Goal: Task Accomplishment & Management: Use online tool/utility

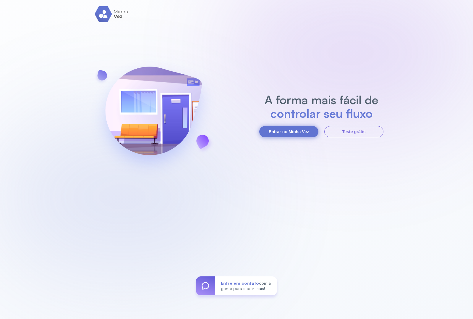
click at [288, 126] on button "Entrar no Minha Vez" at bounding box center [288, 131] width 59 height 11
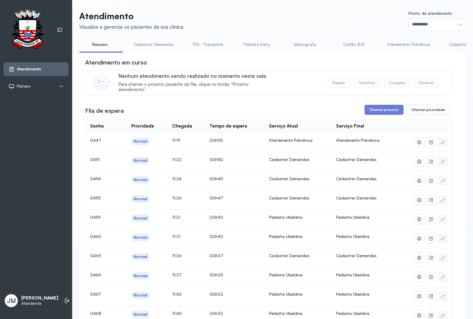
click at [156, 42] on link "Cadastrar Demandas" at bounding box center [154, 45] width 52 height 10
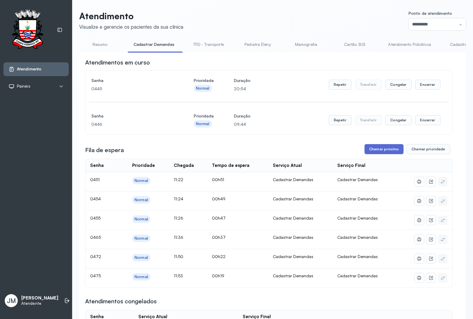
drag, startPoint x: 383, startPoint y: 154, endPoint x: 368, endPoint y: 155, distance: 15.1
click at [383, 154] on button "Chamar próximo" at bounding box center [383, 149] width 39 height 10
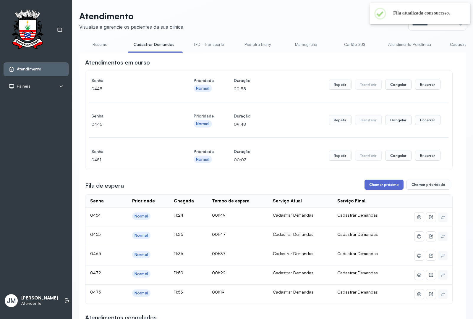
click at [378, 185] on button "Chamar próximo" at bounding box center [383, 184] width 39 height 10
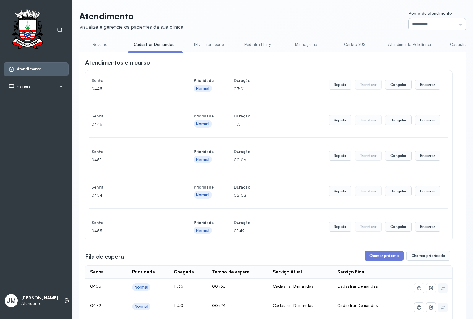
click at [451, 23] on input "*********" at bounding box center [436, 24] width 57 height 12
type input "*********"
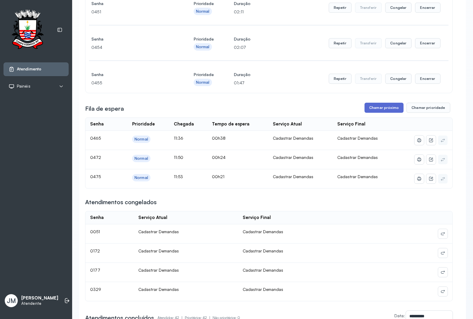
click at [378, 108] on button "Chamar próximo" at bounding box center [383, 108] width 39 height 10
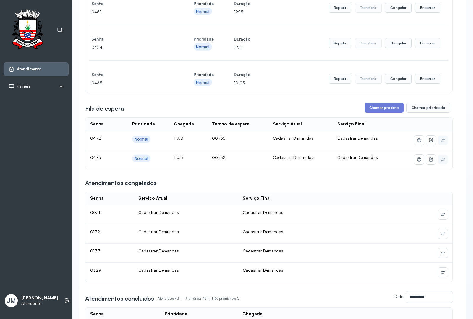
scroll to position [0, 0]
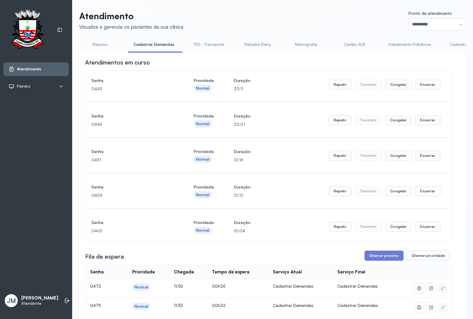
click at [95, 44] on link "Resumo" at bounding box center [99, 45] width 41 height 10
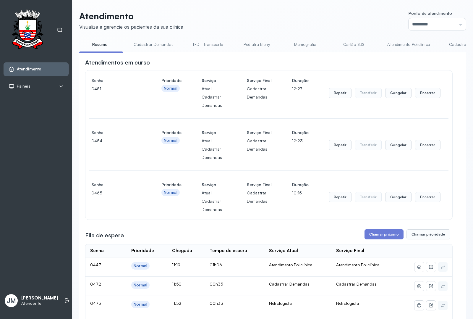
click at [155, 46] on link "Cadastrar Demandas" at bounding box center [154, 45] width 52 height 10
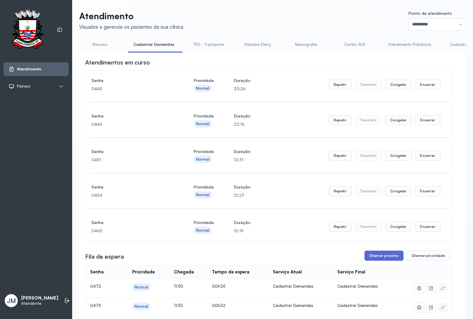
click at [380, 259] on button "Chamar próximo" at bounding box center [383, 255] width 39 height 10
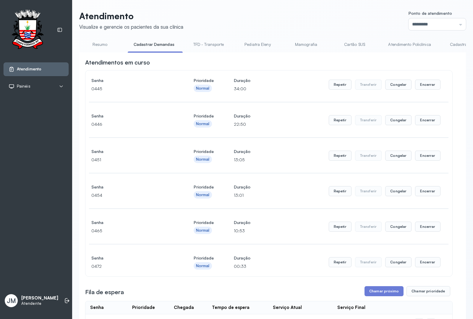
scroll to position [74, 0]
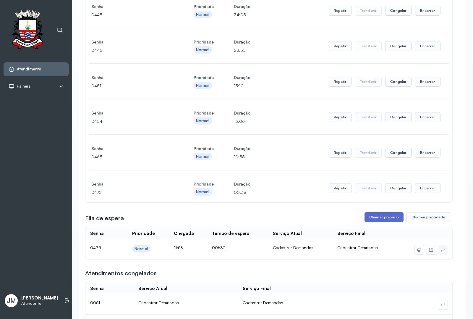
click at [378, 220] on button "Chamar próximo" at bounding box center [383, 217] width 39 height 10
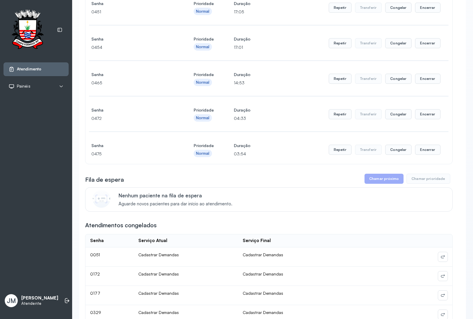
scroll to position [0, 0]
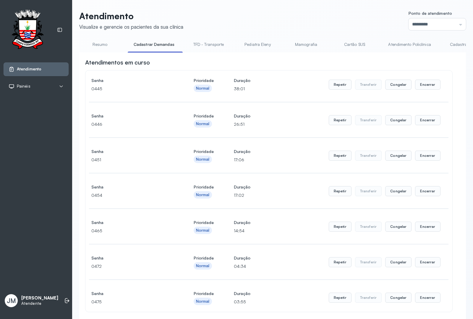
click at [98, 46] on link "Resumo" at bounding box center [99, 45] width 41 height 10
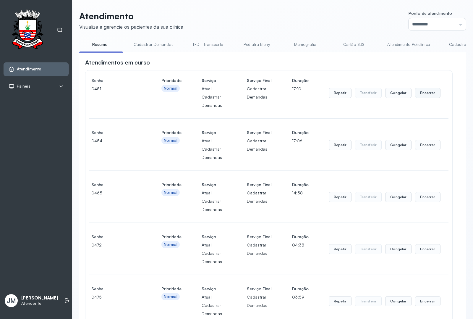
click at [426, 94] on button "Encerrar" at bounding box center [427, 93] width 25 height 10
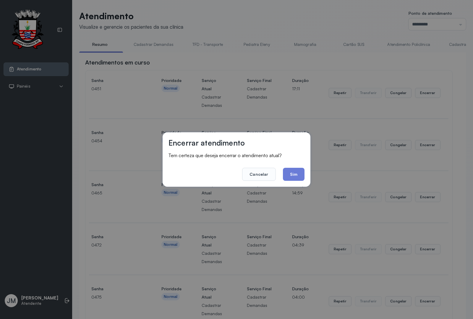
drag, startPoint x: 289, startPoint y: 171, endPoint x: 303, endPoint y: 165, distance: 15.9
click at [292, 171] on button "Sim" at bounding box center [294, 174] width 22 height 13
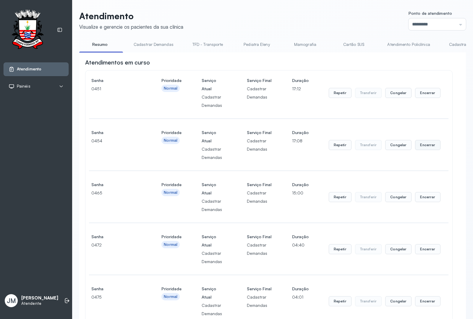
click at [429, 149] on button "Encerrar" at bounding box center [427, 145] width 25 height 10
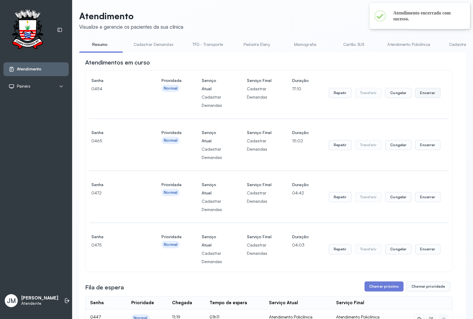
click at [426, 98] on button "Encerrar" at bounding box center [427, 93] width 25 height 10
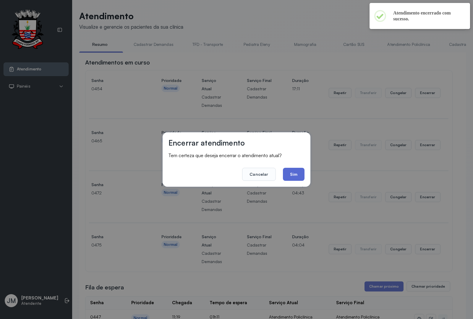
click at [288, 172] on button "Sim" at bounding box center [294, 174] width 22 height 13
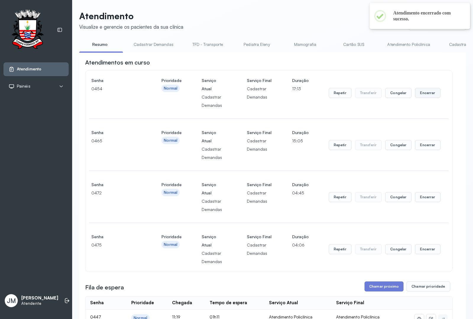
click at [417, 95] on button "Encerrar" at bounding box center [427, 93] width 25 height 10
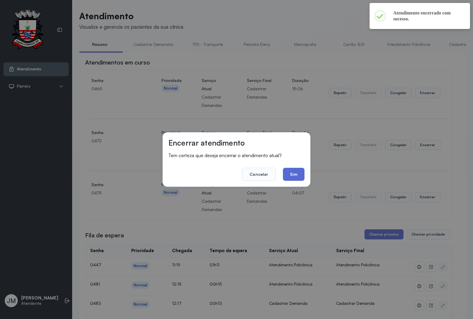
click at [296, 176] on button "Sim" at bounding box center [294, 174] width 22 height 13
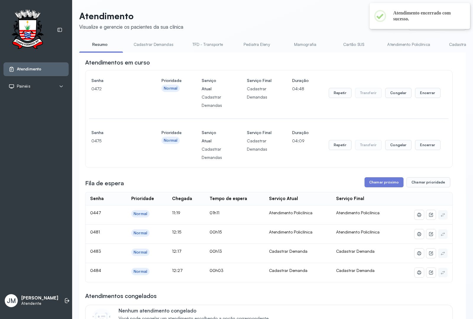
click at [424, 93] on button "Encerrar" at bounding box center [427, 93] width 25 height 10
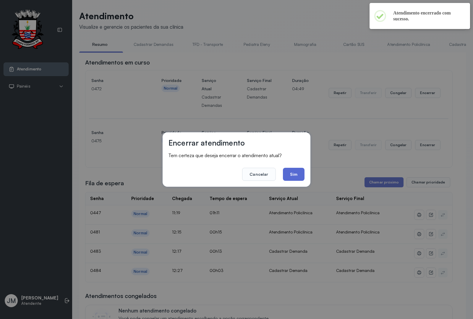
click at [283, 171] on button "Sim" at bounding box center [294, 174] width 22 height 13
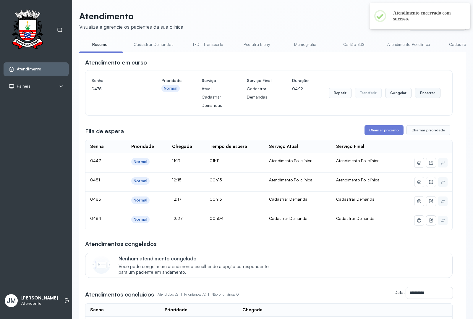
click at [417, 95] on button "Encerrar" at bounding box center [427, 93] width 25 height 10
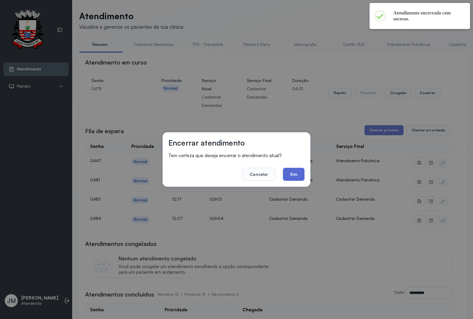
click at [293, 168] on button "Sim" at bounding box center [294, 174] width 22 height 13
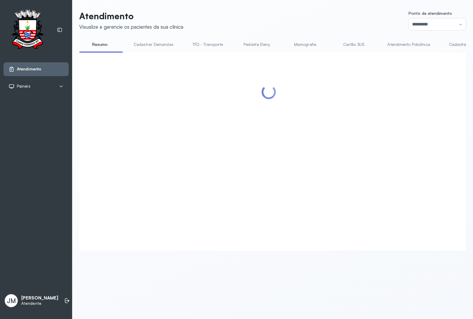
click at [165, 45] on link "Cadastrar Demandas" at bounding box center [154, 45] width 52 height 10
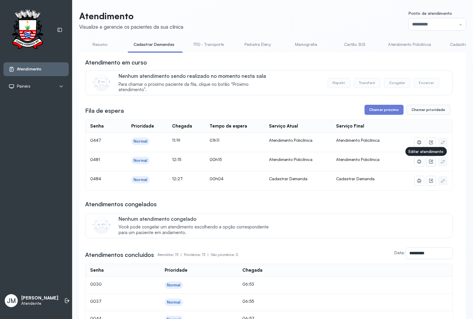
scroll to position [37, 0]
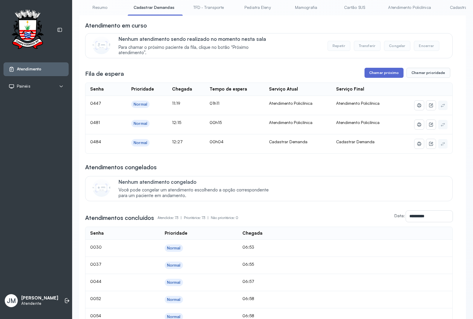
click at [377, 76] on button "Chamar próximo" at bounding box center [383, 73] width 39 height 10
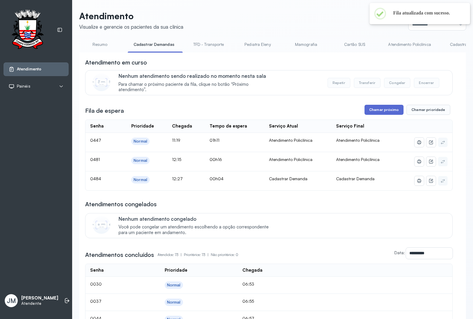
click at [384, 112] on button "Chamar próximo" at bounding box center [383, 110] width 39 height 10
click at [384, 109] on button "Chamar próximo" at bounding box center [383, 110] width 39 height 10
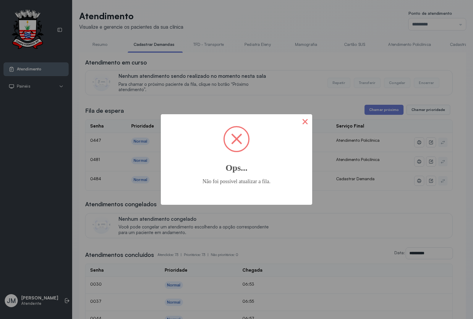
click at [306, 120] on button "×" at bounding box center [305, 121] width 14 height 14
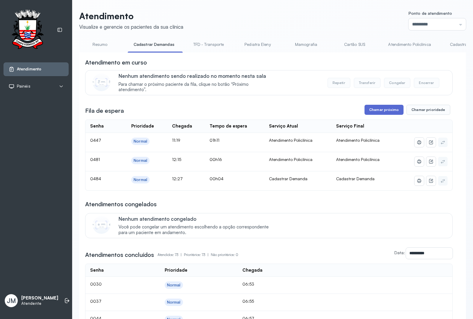
click at [374, 107] on button "Chamar próximo" at bounding box center [383, 110] width 39 height 10
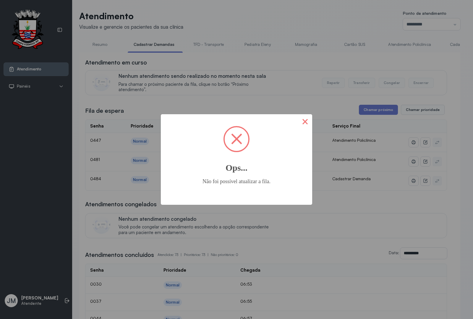
click at [305, 121] on button "×" at bounding box center [305, 121] width 14 height 14
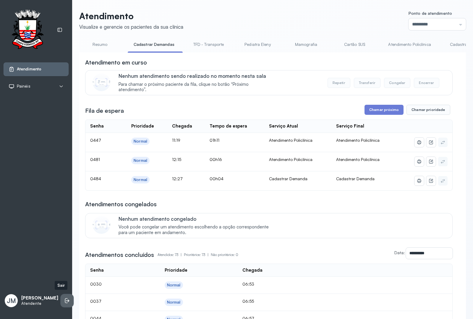
click at [64, 300] on icon at bounding box center [67, 300] width 6 height 6
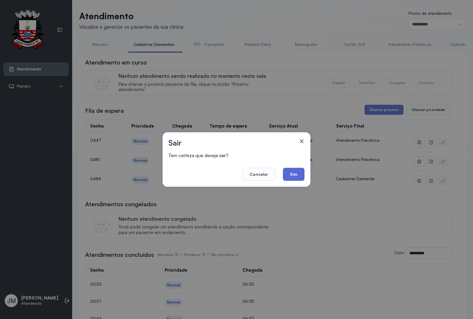
click at [299, 171] on button "Sim" at bounding box center [294, 174] width 22 height 13
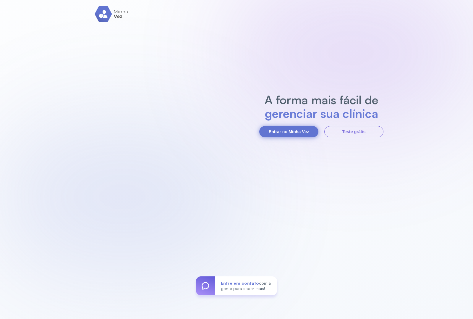
click at [281, 127] on button "Entrar no Minha Vez" at bounding box center [288, 131] width 59 height 11
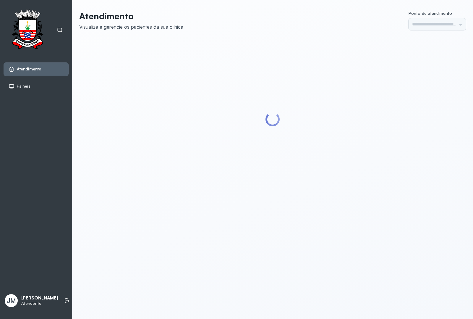
type input "*********"
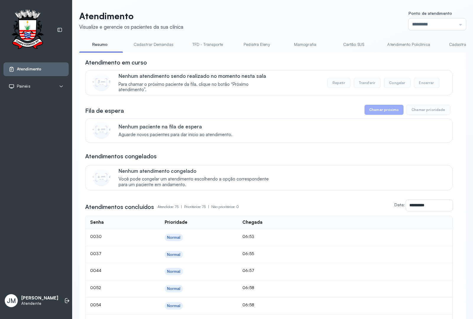
click at [200, 48] on link "TFD - Transporte" at bounding box center [207, 45] width 43 height 10
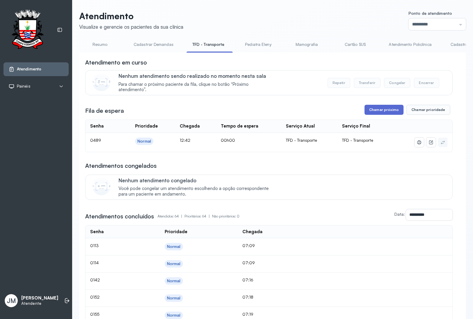
click at [377, 111] on button "Chamar próximo" at bounding box center [383, 110] width 39 height 10
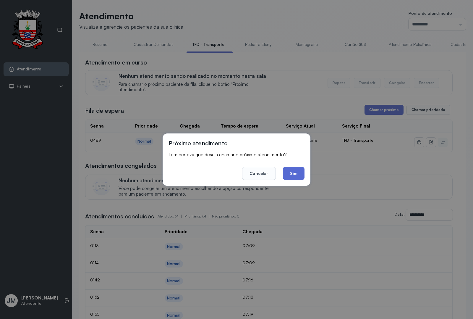
click at [285, 173] on button "Sim" at bounding box center [294, 173] width 22 height 13
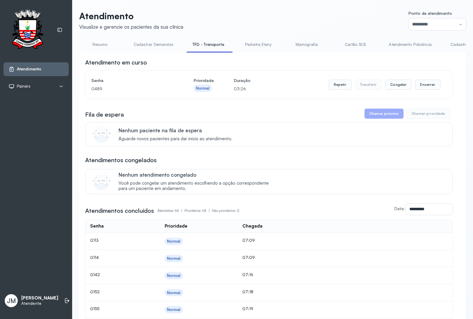
click at [95, 43] on link "Resumo" at bounding box center [99, 45] width 41 height 10
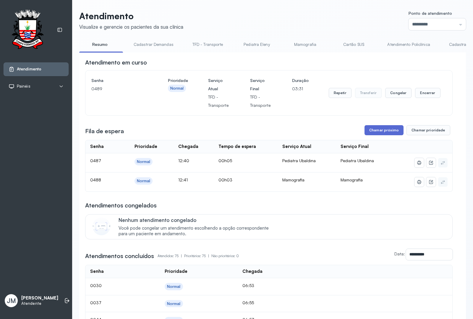
click at [376, 132] on button "Chamar próximo" at bounding box center [383, 130] width 39 height 10
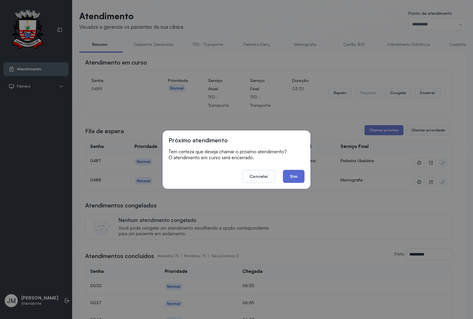
drag, startPoint x: 293, startPoint y: 167, endPoint x: 290, endPoint y: 171, distance: 4.8
click at [293, 168] on footer "Cancelar Sim" at bounding box center [236, 171] width 136 height 21
click at [290, 171] on button "Sim" at bounding box center [294, 176] width 22 height 13
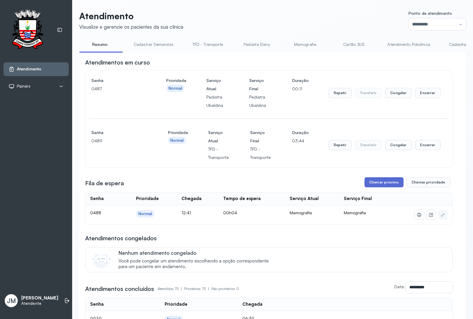
click at [380, 181] on button "Chamar próximo" at bounding box center [383, 182] width 39 height 10
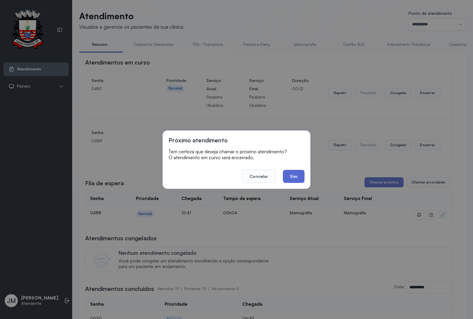
click at [293, 173] on button "Sim" at bounding box center [294, 176] width 22 height 13
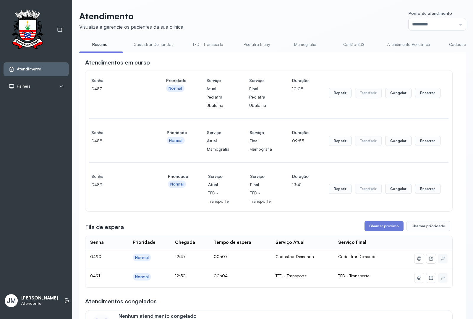
click at [205, 43] on link "TFD - Transporte" at bounding box center [207, 45] width 43 height 10
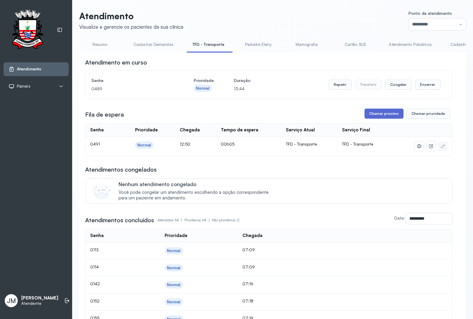
click at [376, 114] on button "Chamar próximo" at bounding box center [383, 113] width 39 height 10
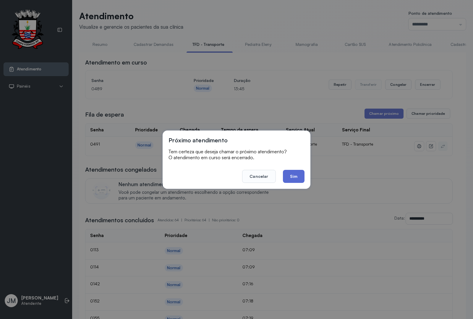
drag, startPoint x: 292, startPoint y: 174, endPoint x: 288, endPoint y: 159, distance: 15.8
click at [293, 174] on button "Sim" at bounding box center [294, 176] width 22 height 13
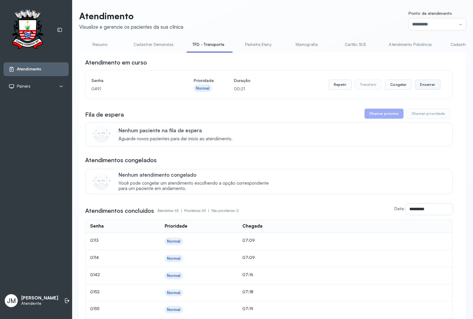
click at [422, 85] on button "Encerrar" at bounding box center [427, 84] width 25 height 10
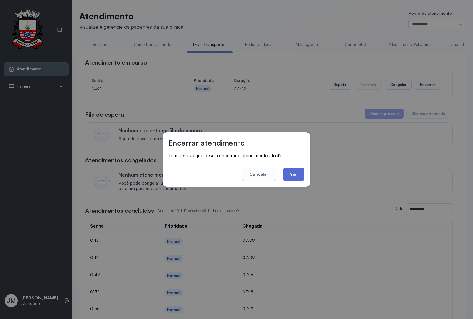
click at [291, 175] on button "Sim" at bounding box center [294, 174] width 22 height 13
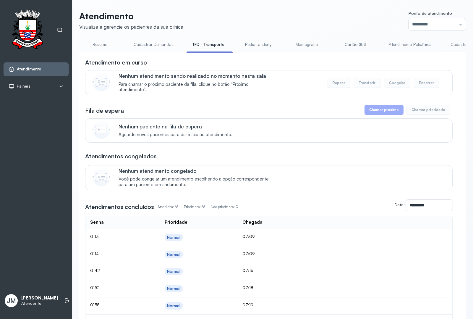
click at [102, 43] on link "Resumo" at bounding box center [99, 45] width 41 height 10
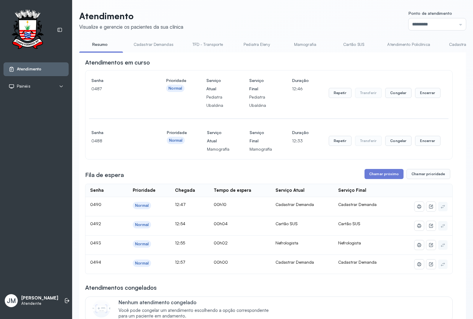
click at [383, 174] on button "Chamar próximo" at bounding box center [383, 174] width 39 height 10
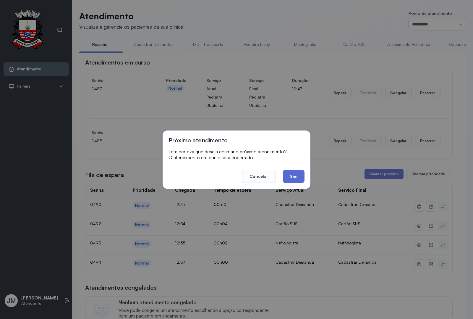
click at [301, 173] on button "Sim" at bounding box center [294, 176] width 22 height 13
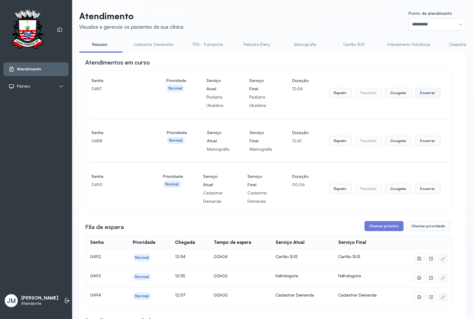
click at [422, 94] on button "Encerrar" at bounding box center [427, 93] width 25 height 10
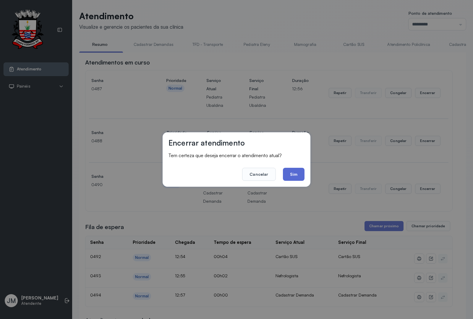
click at [297, 177] on button "Sim" at bounding box center [294, 174] width 22 height 13
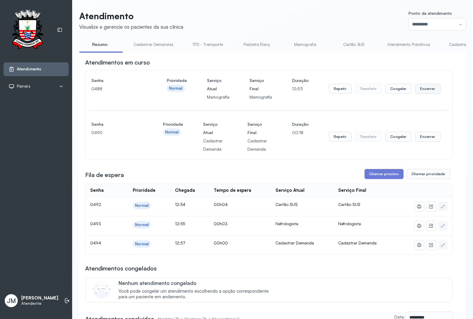
click at [424, 92] on button "Encerrar" at bounding box center [427, 89] width 25 height 10
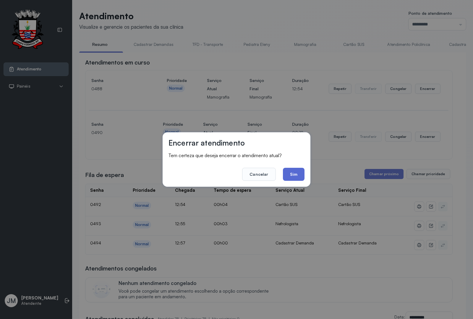
click at [291, 171] on button "Sim" at bounding box center [294, 174] width 22 height 13
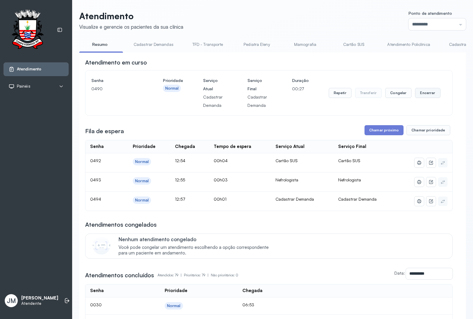
click at [429, 93] on button "Encerrar" at bounding box center [427, 93] width 25 height 10
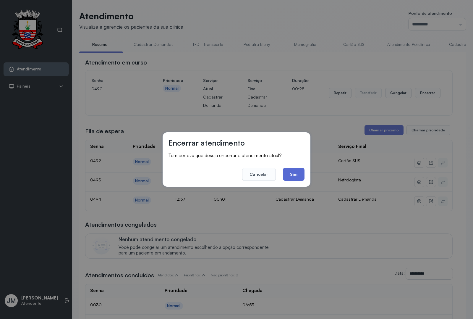
click at [300, 172] on button "Sim" at bounding box center [294, 174] width 22 height 13
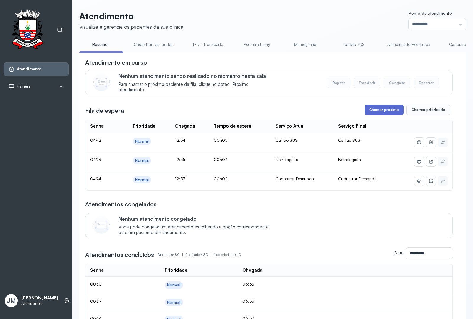
click at [375, 108] on button "Chamar próximo" at bounding box center [383, 110] width 39 height 10
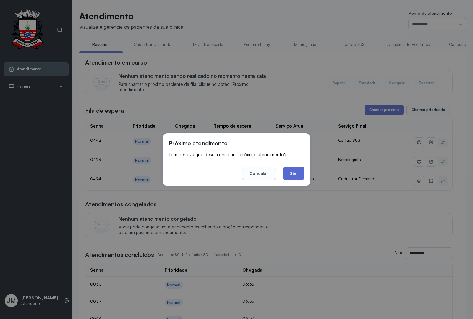
click at [298, 169] on button "Sim" at bounding box center [294, 173] width 22 height 13
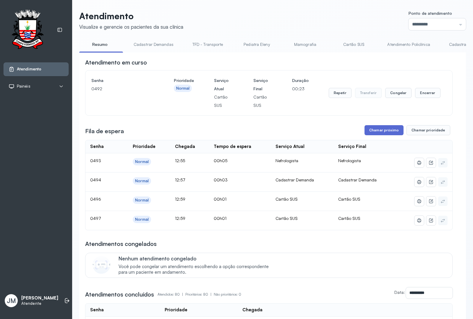
click at [380, 130] on button "Chamar próximo" at bounding box center [383, 130] width 39 height 10
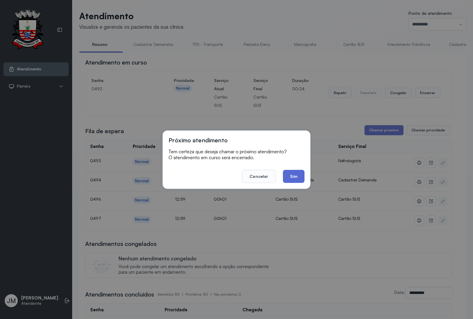
click at [293, 176] on button "Sim" at bounding box center [294, 176] width 22 height 13
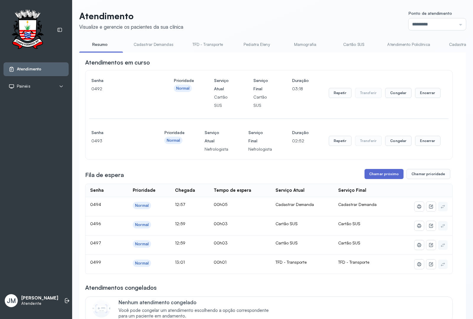
click at [378, 174] on button "Chamar próximo" at bounding box center [383, 174] width 39 height 10
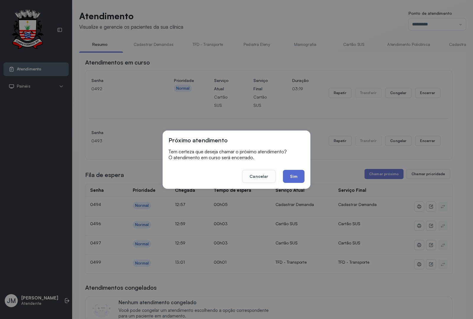
click at [286, 179] on button "Sim" at bounding box center [294, 176] width 22 height 13
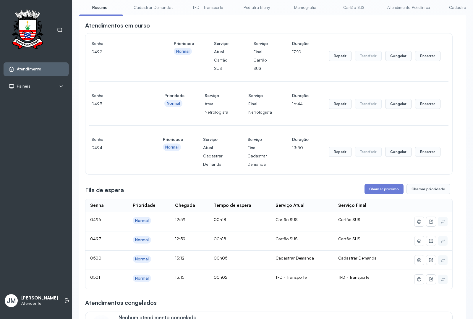
scroll to position [74, 0]
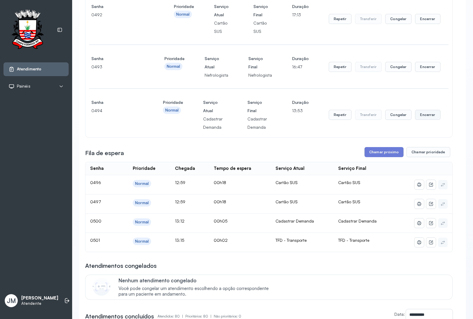
click at [415, 116] on button "Encerrar" at bounding box center [427, 115] width 25 height 10
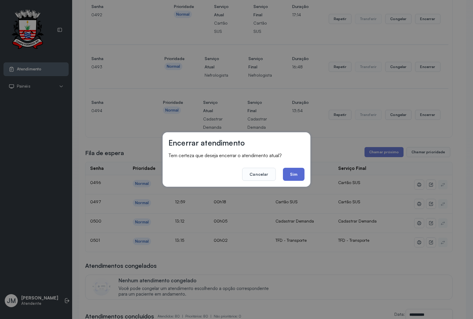
click at [298, 171] on button "Sim" at bounding box center [294, 174] width 22 height 13
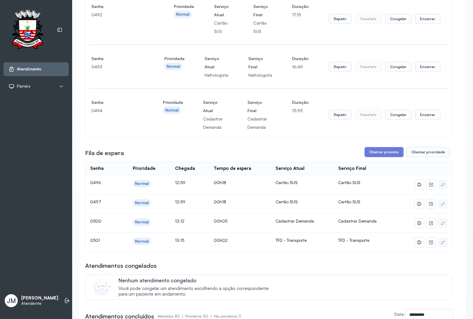
scroll to position [0, 0]
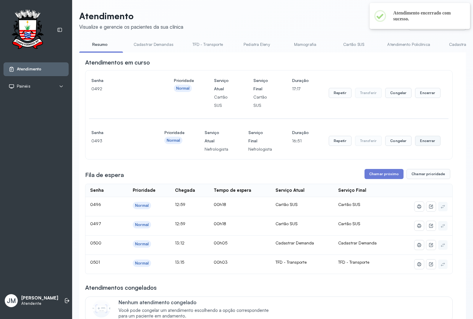
click at [422, 138] on button "Encerrar" at bounding box center [427, 141] width 25 height 10
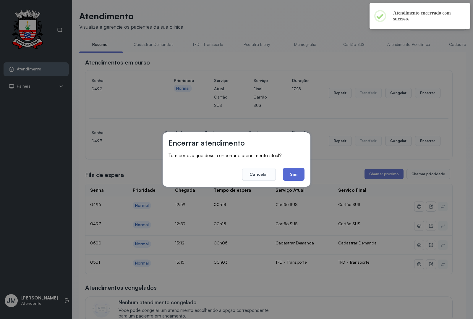
click at [297, 172] on button "Sim" at bounding box center [294, 174] width 22 height 13
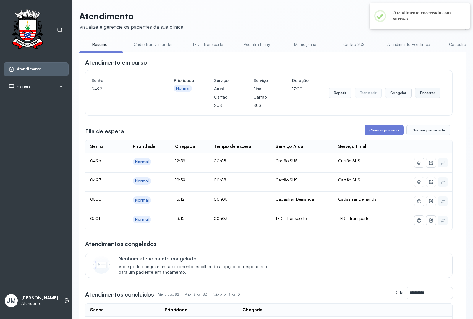
click at [420, 95] on button "Encerrar" at bounding box center [427, 93] width 25 height 10
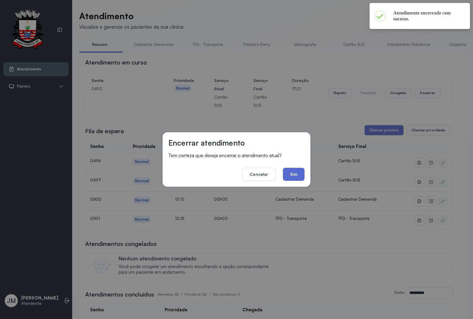
click at [291, 170] on button "Sim" at bounding box center [294, 174] width 22 height 13
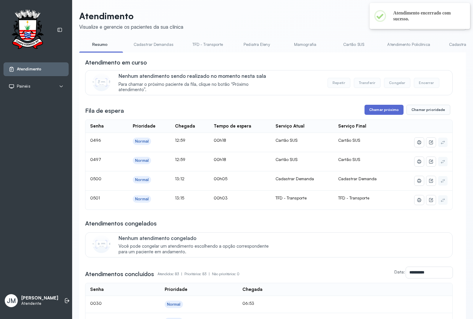
click at [373, 110] on button "Chamar próximo" at bounding box center [383, 110] width 39 height 10
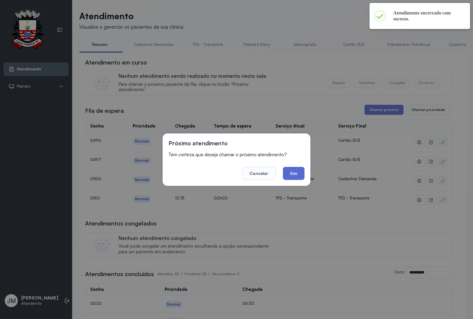
click at [298, 172] on button "Sim" at bounding box center [294, 173] width 22 height 13
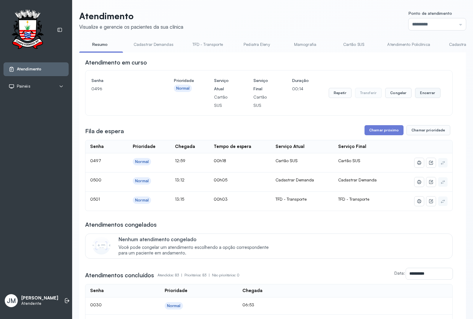
click at [427, 95] on button "Encerrar" at bounding box center [427, 93] width 25 height 10
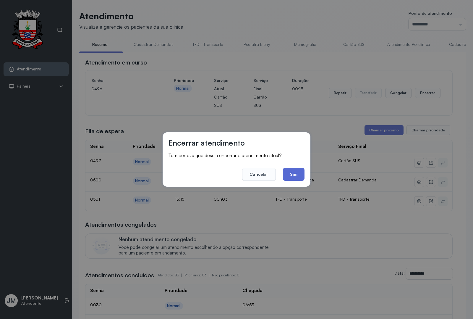
click at [295, 171] on button "Sim" at bounding box center [294, 174] width 22 height 13
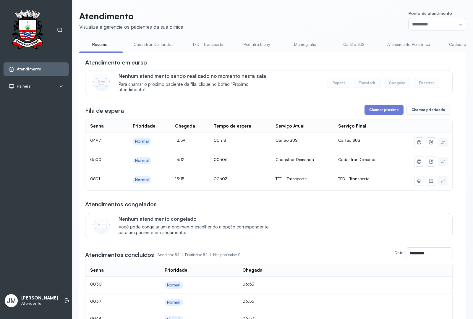
click at [152, 41] on link "Cadastrar Demandas" at bounding box center [154, 45] width 52 height 10
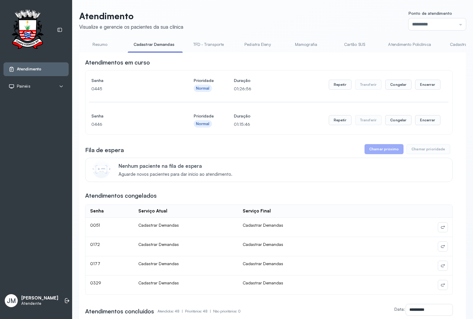
drag, startPoint x: 200, startPoint y: 54, endPoint x: 238, endPoint y: 58, distance: 37.7
click at [323, 43] on link "Cadastrar Demanda" at bounding box center [315, 45] width 50 height 10
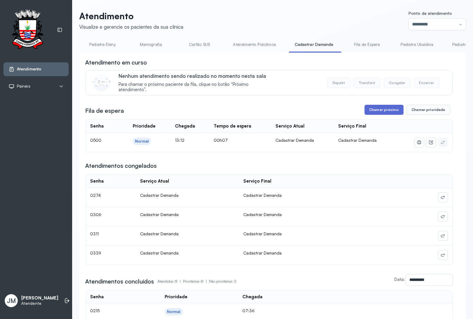
click at [380, 112] on button "Chamar próximo" at bounding box center [383, 110] width 39 height 10
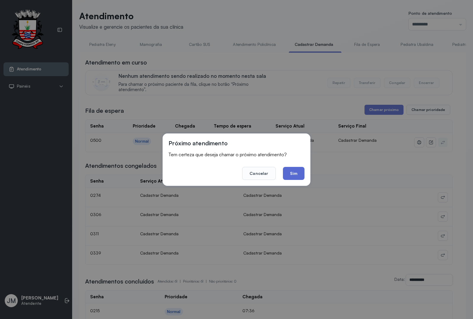
click at [292, 173] on button "Sim" at bounding box center [294, 173] width 22 height 13
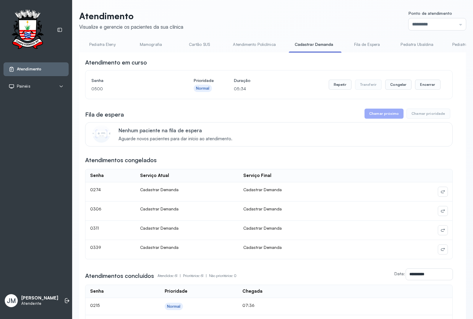
click at [197, 43] on link "Cartão SUS" at bounding box center [198, 45] width 41 height 10
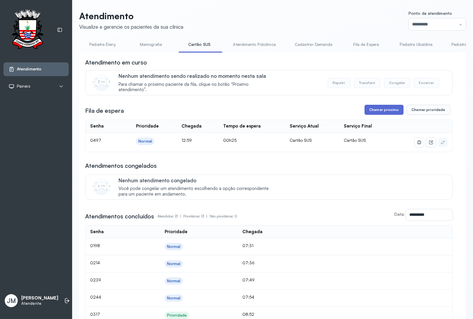
click at [380, 107] on button "Chamar próximo" at bounding box center [383, 110] width 39 height 10
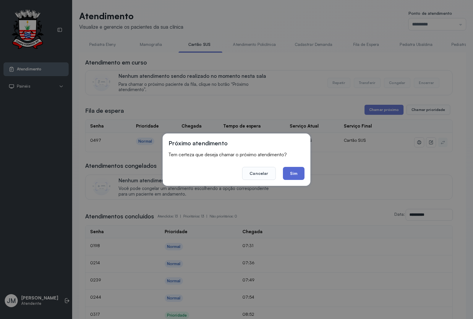
click at [287, 175] on button "Sim" at bounding box center [294, 173] width 22 height 13
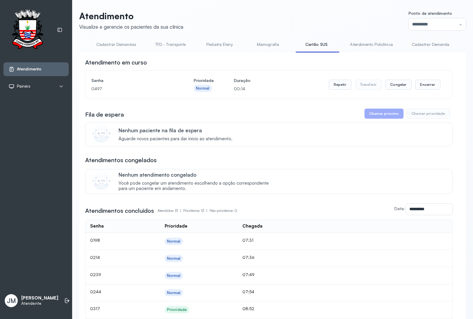
scroll to position [0, 0]
click at [96, 42] on link "Resumo" at bounding box center [99, 45] width 41 height 10
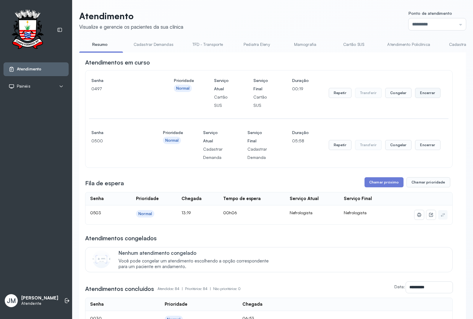
click at [426, 94] on button "Encerrar" at bounding box center [427, 93] width 25 height 10
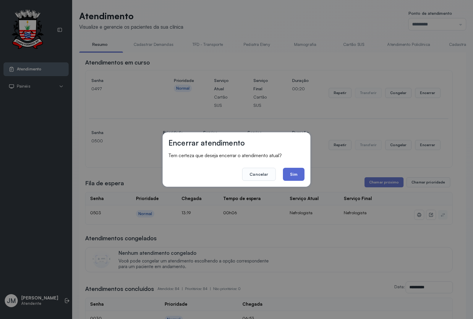
click at [297, 176] on button "Sim" at bounding box center [294, 174] width 22 height 13
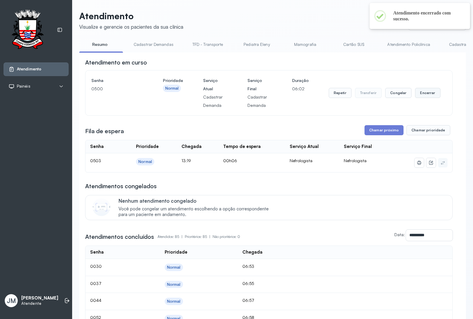
click at [423, 91] on button "Encerrar" at bounding box center [427, 93] width 25 height 10
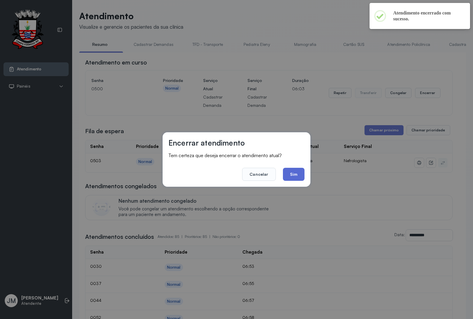
click at [297, 173] on button "Sim" at bounding box center [294, 174] width 22 height 13
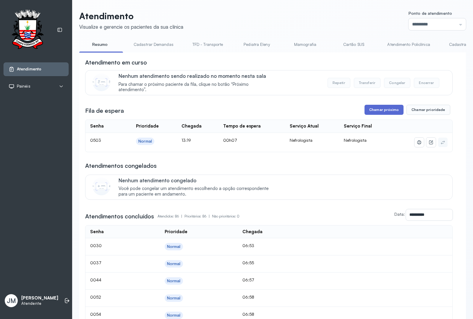
click at [380, 111] on button "Chamar próximo" at bounding box center [383, 110] width 39 height 10
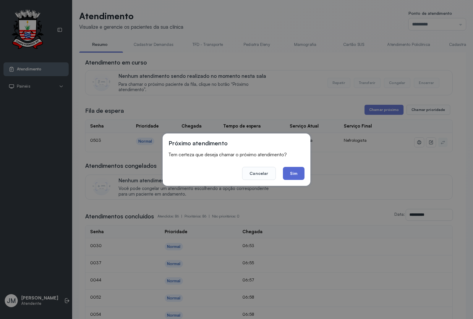
click at [295, 172] on button "Sim" at bounding box center [294, 173] width 22 height 13
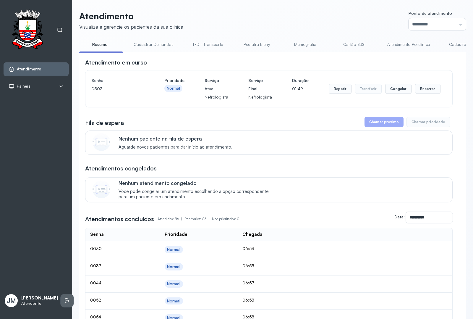
click at [64, 300] on icon at bounding box center [67, 300] width 6 height 6
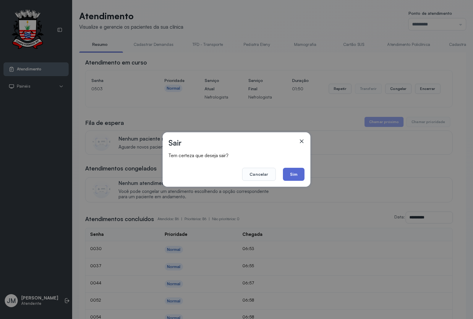
click at [293, 175] on button "Sim" at bounding box center [294, 174] width 22 height 13
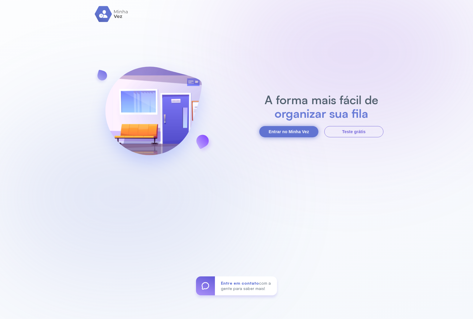
click at [268, 129] on button "Entrar no Minha Vez" at bounding box center [288, 131] width 59 height 11
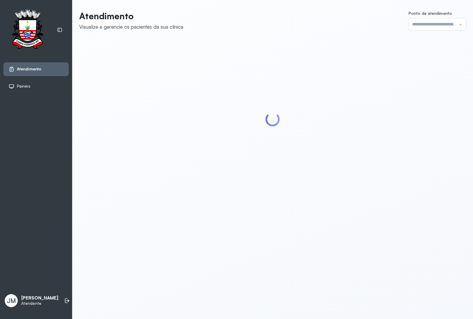
type input "*********"
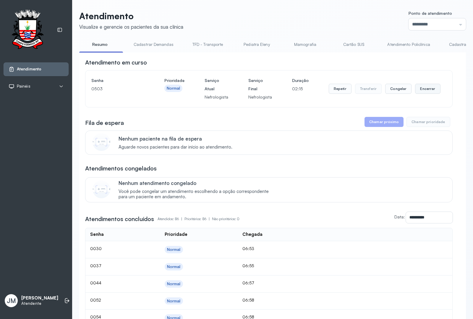
click at [423, 94] on button "Encerrar" at bounding box center [427, 89] width 25 height 10
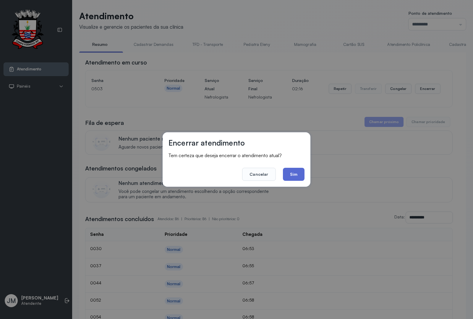
click at [292, 174] on button "Sim" at bounding box center [294, 174] width 22 height 13
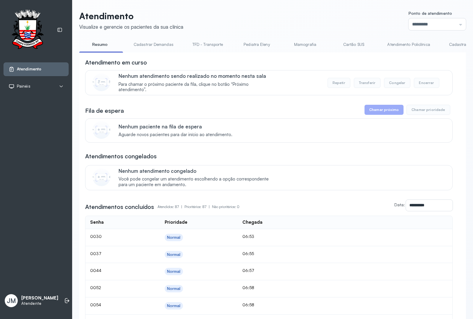
click at [97, 45] on link "Resumo" at bounding box center [99, 45] width 41 height 10
click at [153, 44] on link "Cadastrar Demandas" at bounding box center [154, 45] width 52 height 10
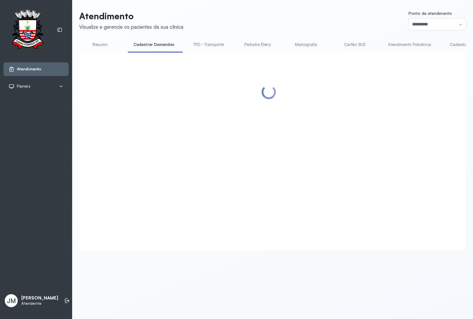
click at [98, 42] on link "Resumo" at bounding box center [99, 45] width 41 height 10
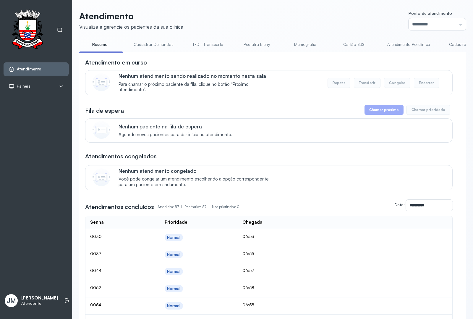
drag, startPoint x: 61, startPoint y: 298, endPoint x: 76, endPoint y: 280, distance: 23.5
click at [73, 285] on div "Atendimento Painéis Tv JM Jeilane Maria Da Silva Atendente Atendimento Visualiz…" at bounding box center [236, 159] width 473 height 319
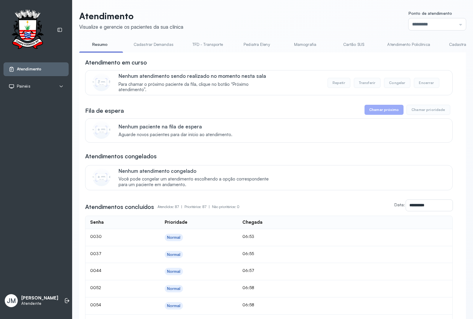
click at [389, 109] on button "Chamar próximo" at bounding box center [383, 110] width 39 height 10
click at [64, 297] on icon at bounding box center [67, 300] width 6 height 6
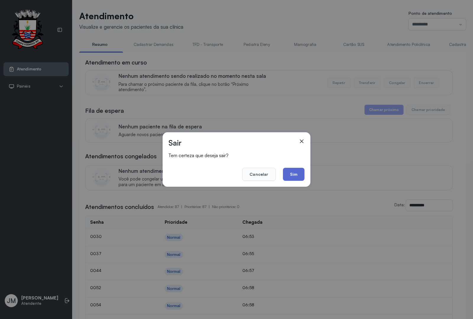
click at [296, 174] on button "Sim" at bounding box center [294, 174] width 22 height 13
